Goal: Task Accomplishment & Management: Use online tool/utility

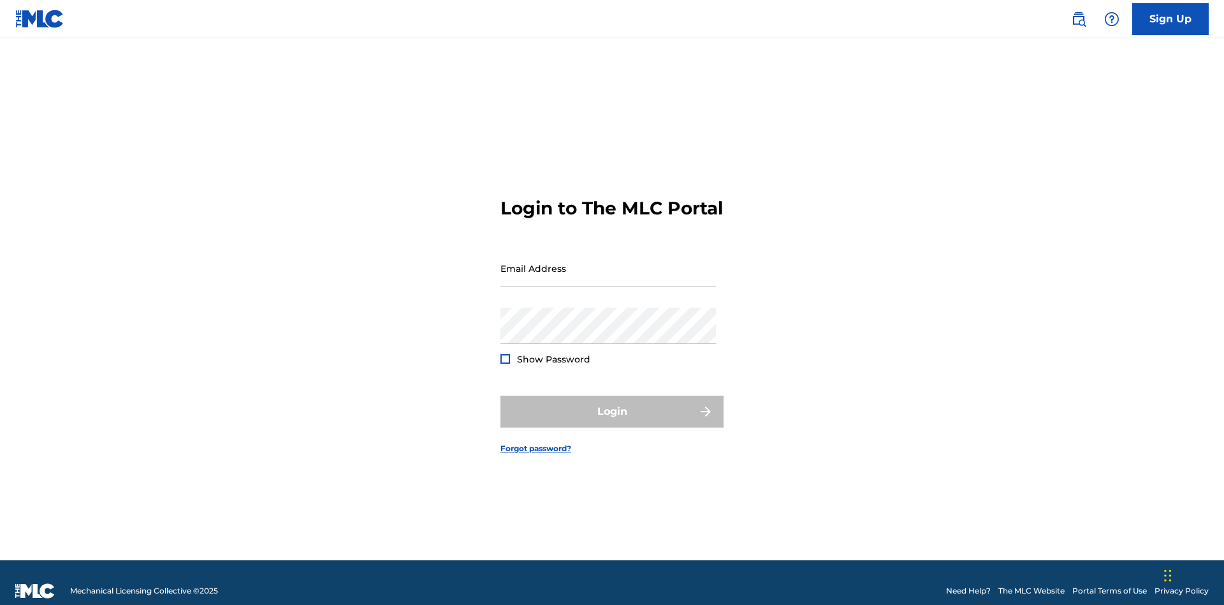
scroll to position [17, 0]
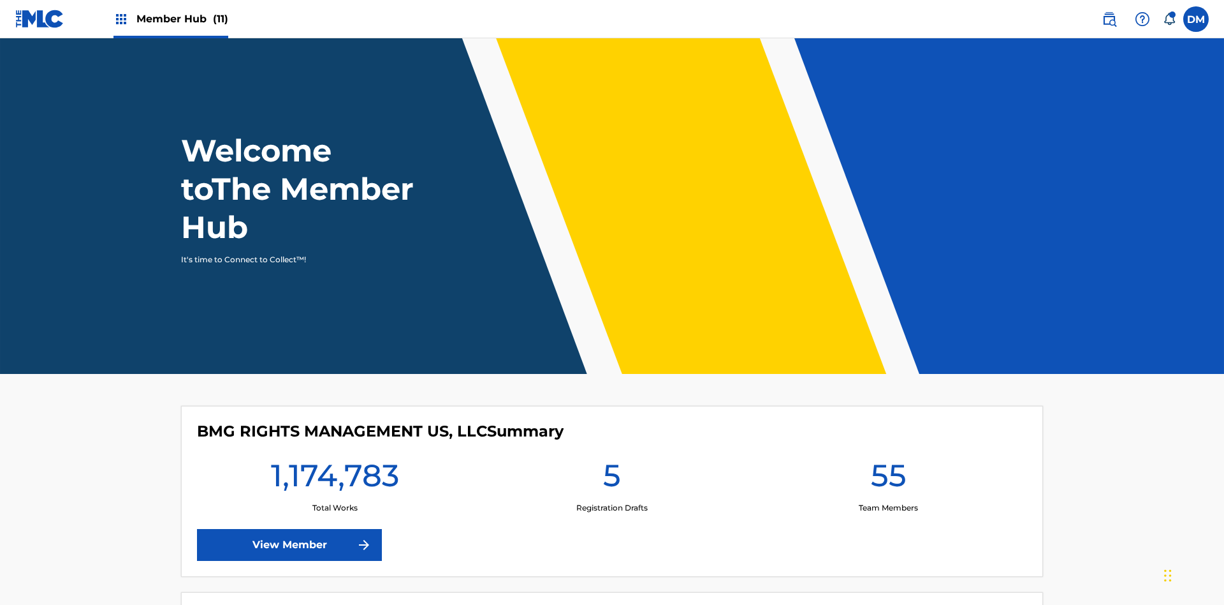
click at [182, 18] on span "Member Hub (11)" at bounding box center [182, 18] width 92 height 15
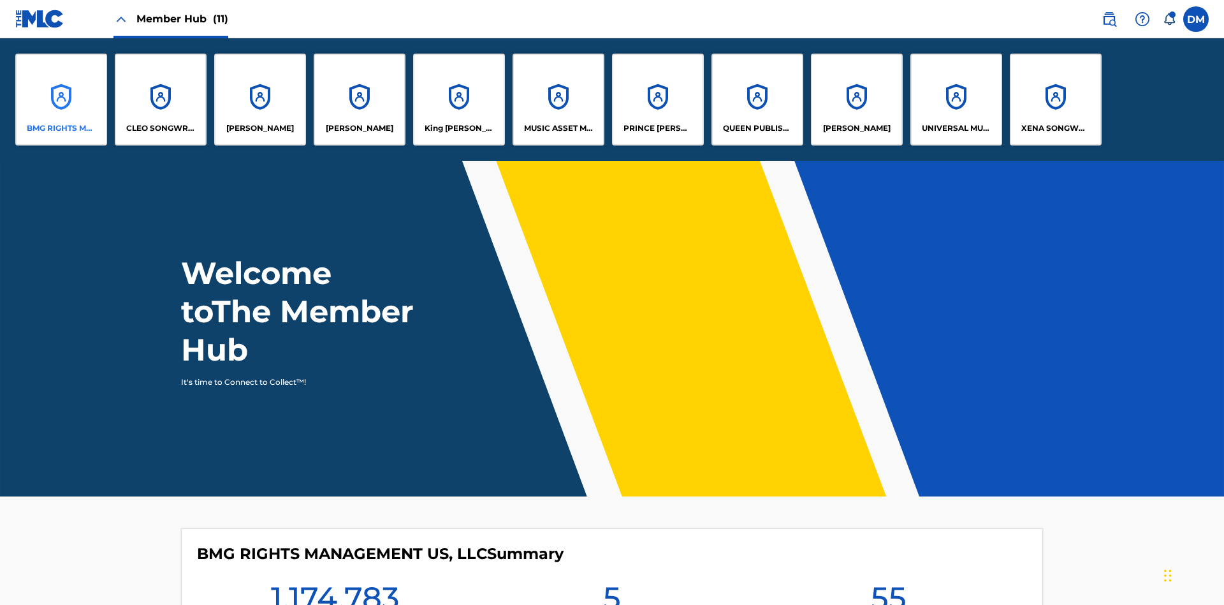
click at [61, 128] on p "BMG RIGHTS MANAGEMENT US, LLC" at bounding box center [62, 127] width 70 height 11
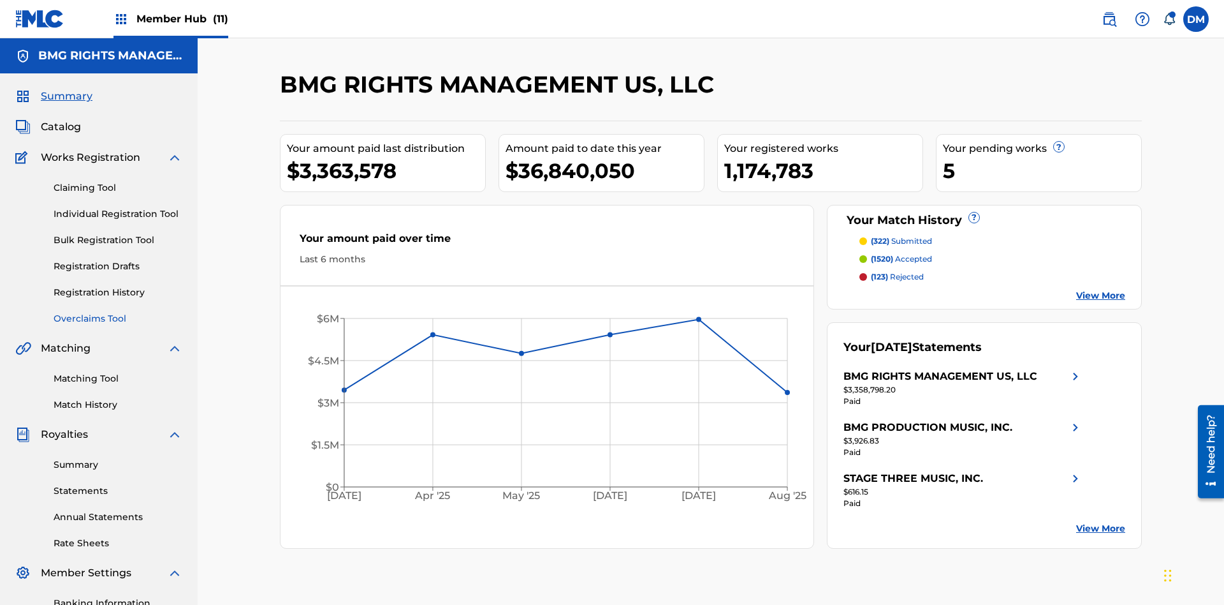
click at [118, 312] on link "Overclaims Tool" at bounding box center [118, 318] width 129 height 13
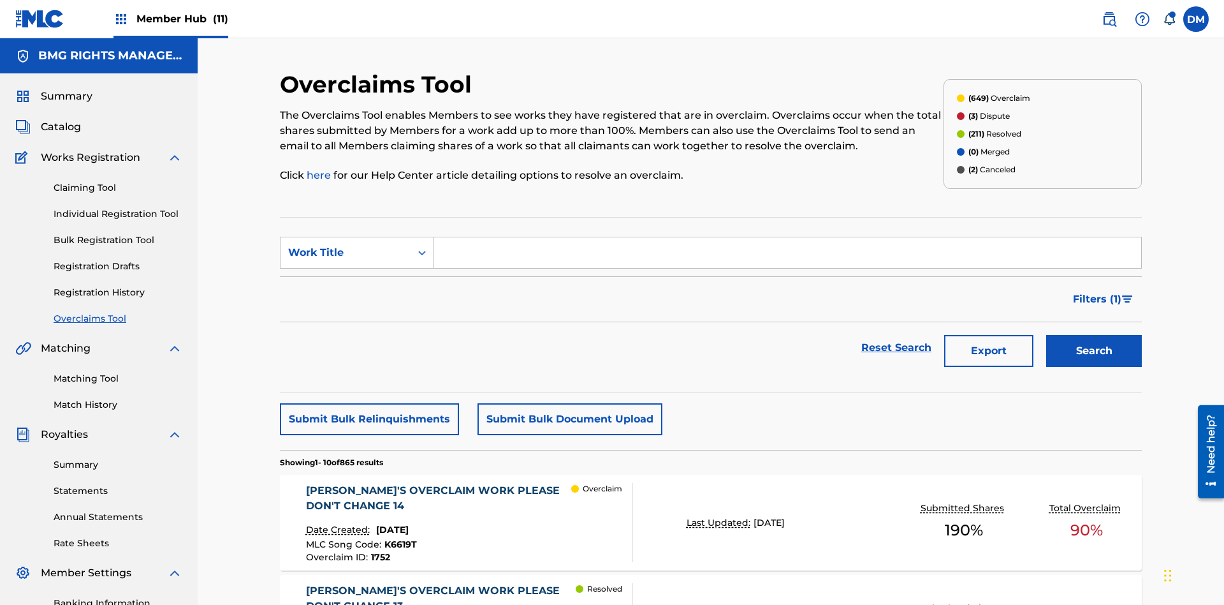
scroll to position [215, 0]
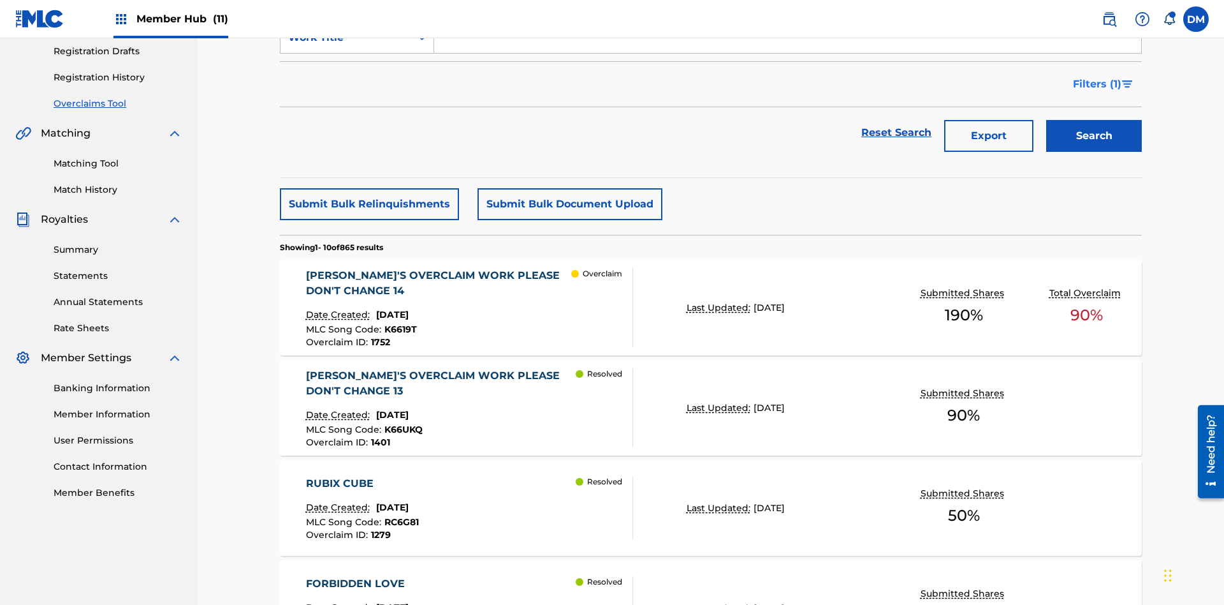
click at [1097, 84] on span "Filters ( 1 )" at bounding box center [1097, 84] width 48 height 15
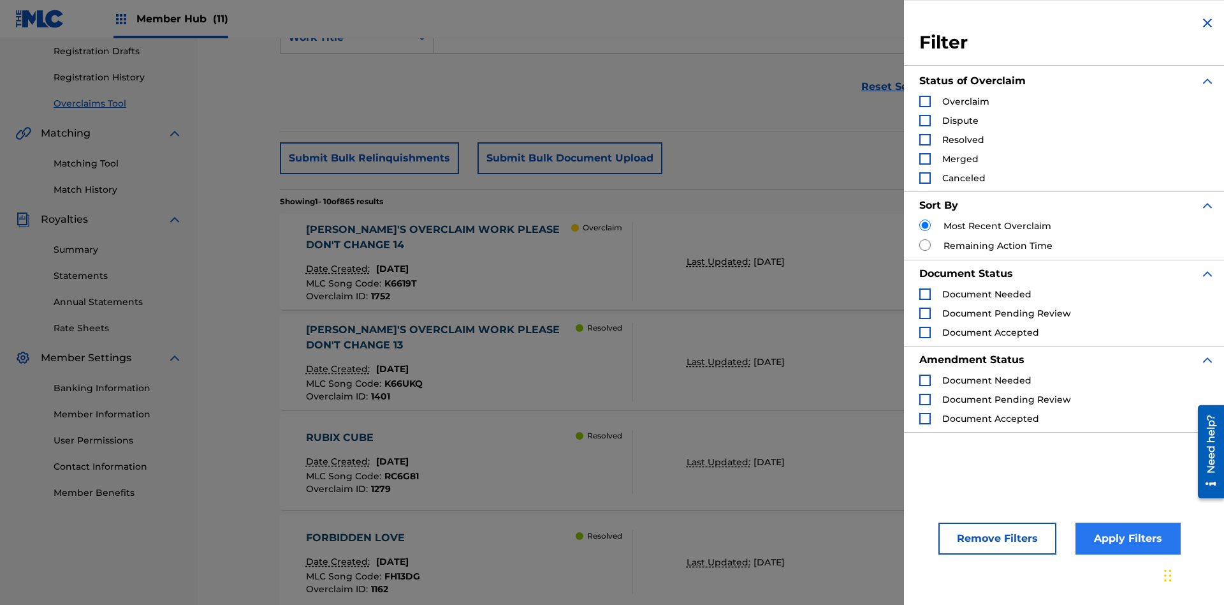
click at [925, 140] on div "Search Form" at bounding box center [925, 139] width 11 height 11
click at [1126, 538] on button "Apply Filters" at bounding box center [1128, 538] width 105 height 32
